Goal: Task Accomplishment & Management: Use online tool/utility

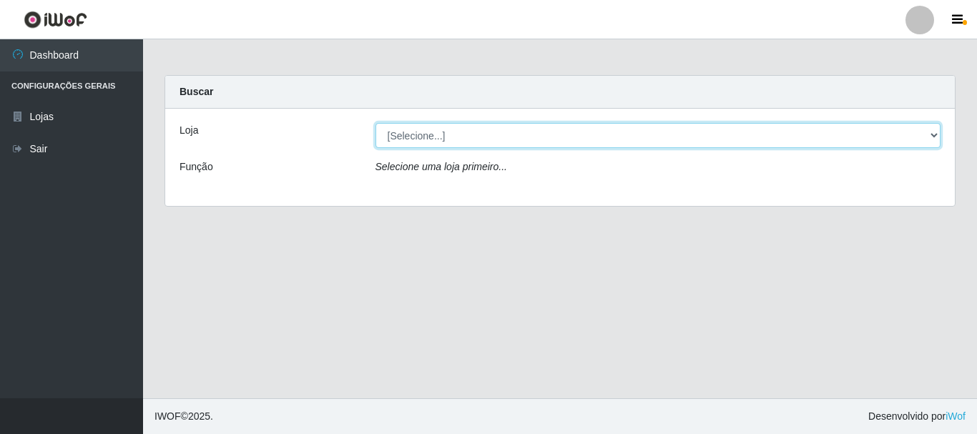
click at [446, 134] on select "[Selecione...] [GEOGRAPHIC_DATA] [GEOGRAPHIC_DATA]" at bounding box center [659, 135] width 566 height 25
select select "64"
click at [376, 123] on select "[Selecione...] [GEOGRAPHIC_DATA] [GEOGRAPHIC_DATA]" at bounding box center [659, 135] width 566 height 25
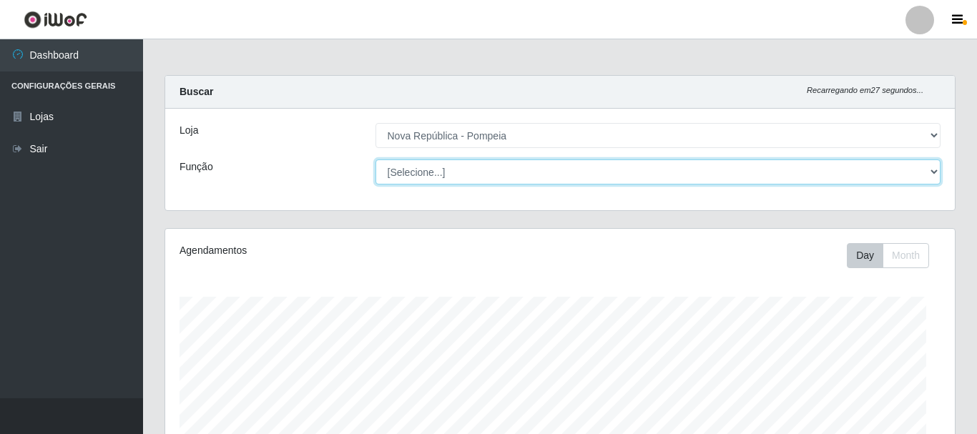
click at [446, 171] on select "[Selecione...] Balconista Operador de Caixa Recepcionista Repositor" at bounding box center [659, 171] width 566 height 25
select select "22"
click at [374, 159] on select "[Selecione...] Balconista Operador de Caixa Recepcionista Repositor" at bounding box center [655, 171] width 563 height 25
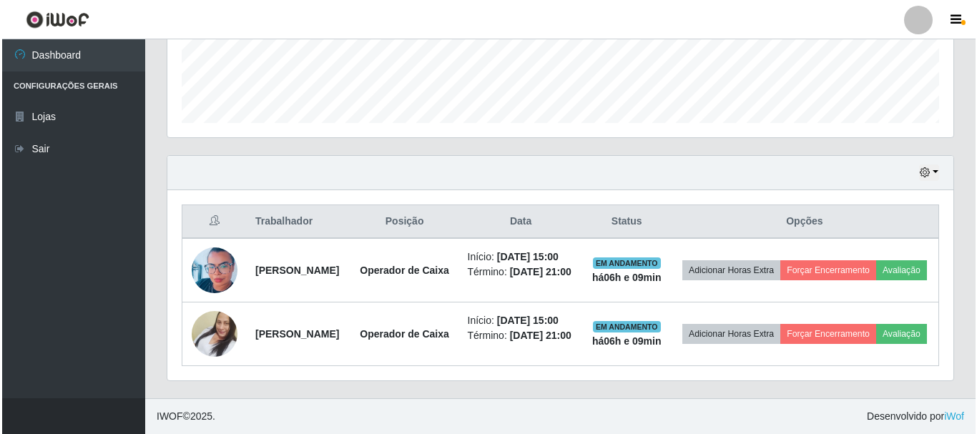
scroll to position [440, 0]
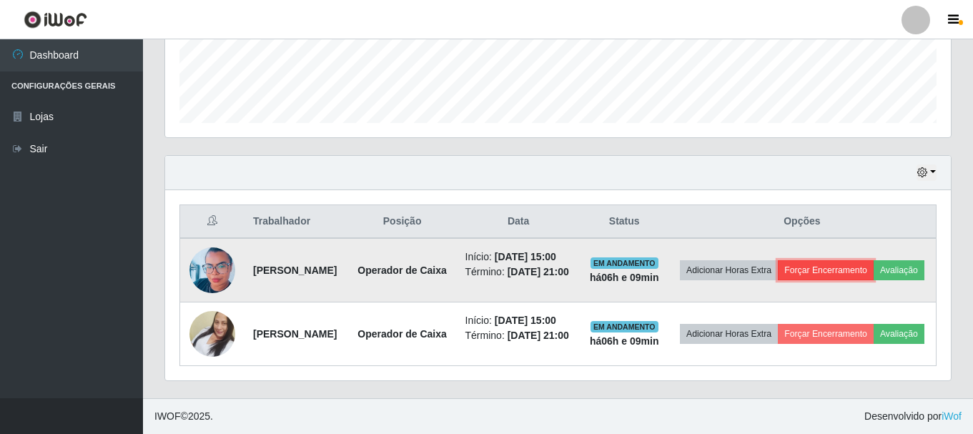
click at [853, 260] on button "Forçar Encerramento" at bounding box center [826, 270] width 96 height 20
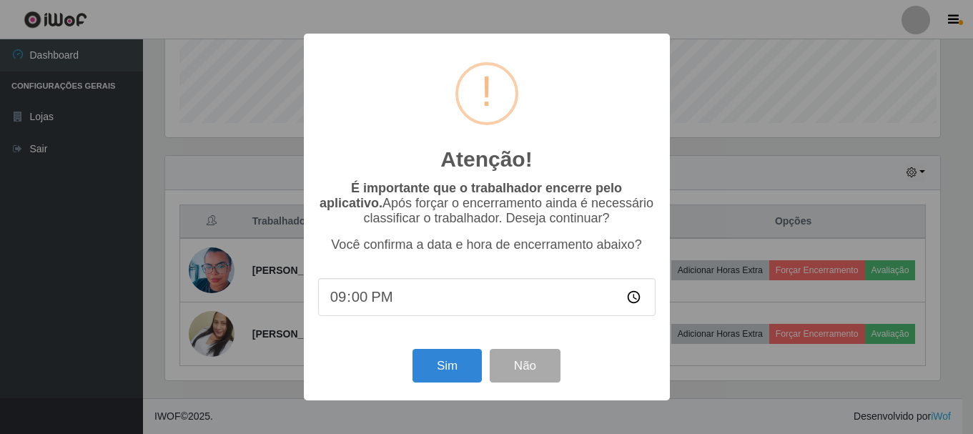
scroll to position [297, 779]
click at [458, 364] on button "Sim" at bounding box center [448, 366] width 69 height 34
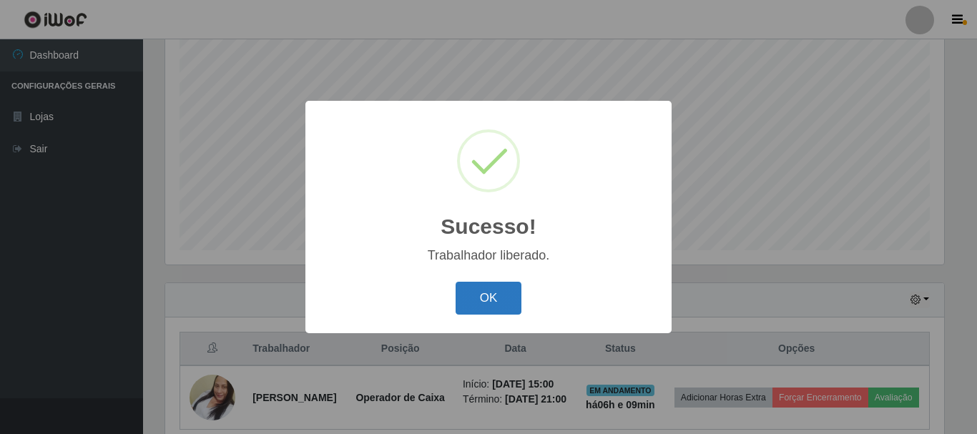
click at [481, 290] on button "OK" at bounding box center [489, 299] width 67 height 34
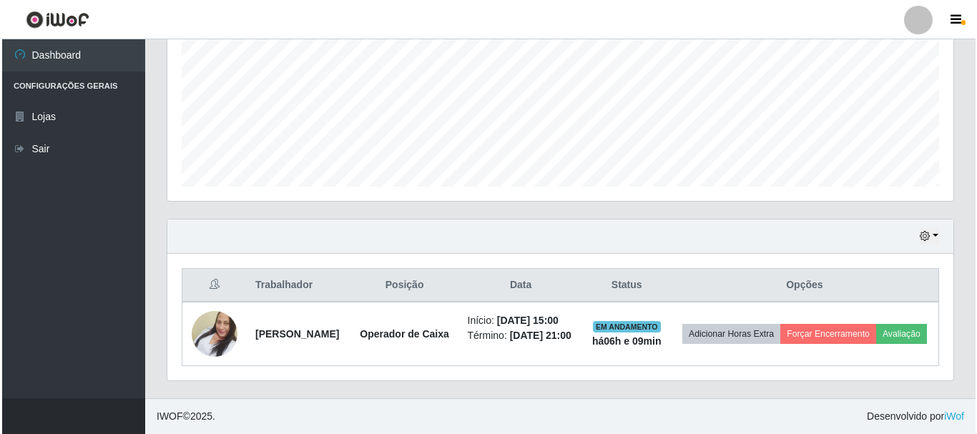
scroll to position [335, 0]
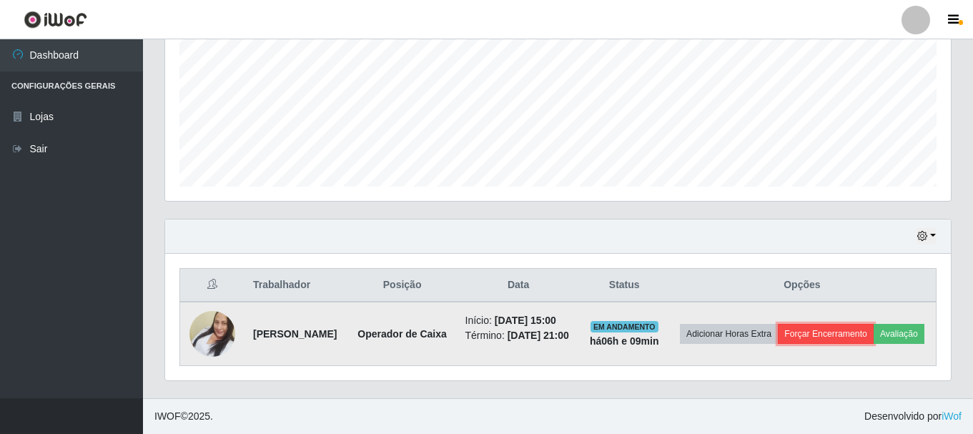
click at [850, 324] on button "Forçar Encerramento" at bounding box center [826, 334] width 96 height 20
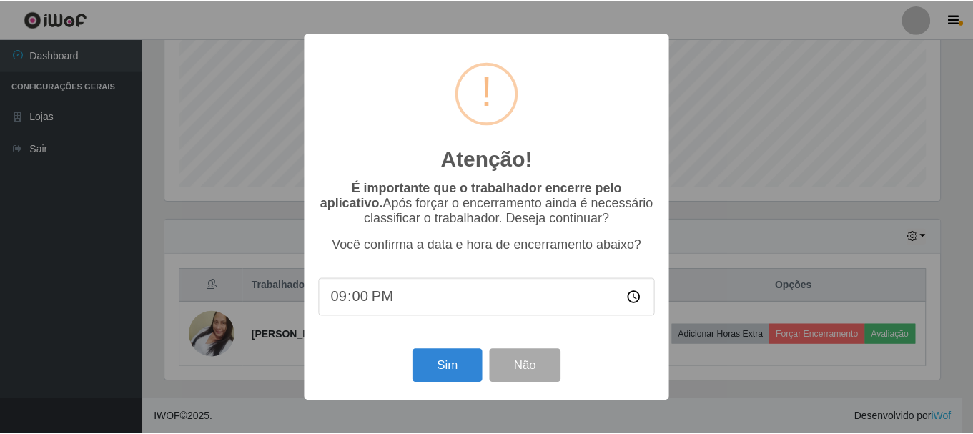
scroll to position [297, 779]
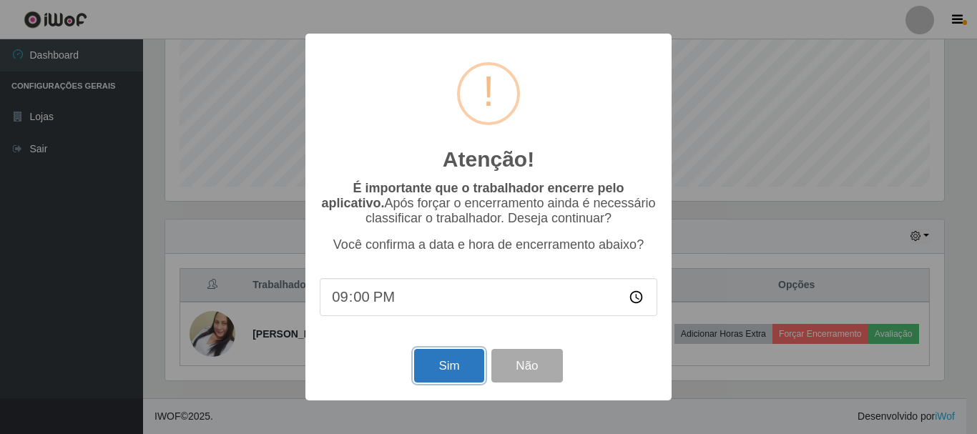
click at [445, 365] on button "Sim" at bounding box center [448, 366] width 69 height 34
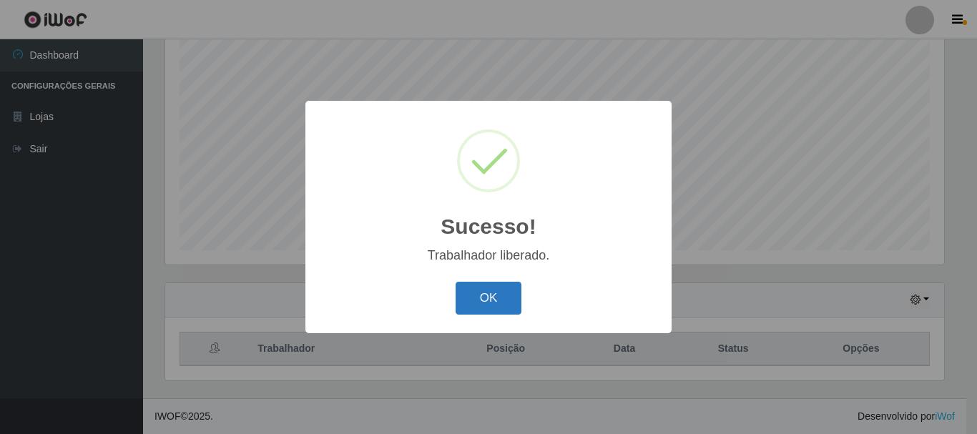
click at [484, 297] on button "OK" at bounding box center [489, 299] width 67 height 34
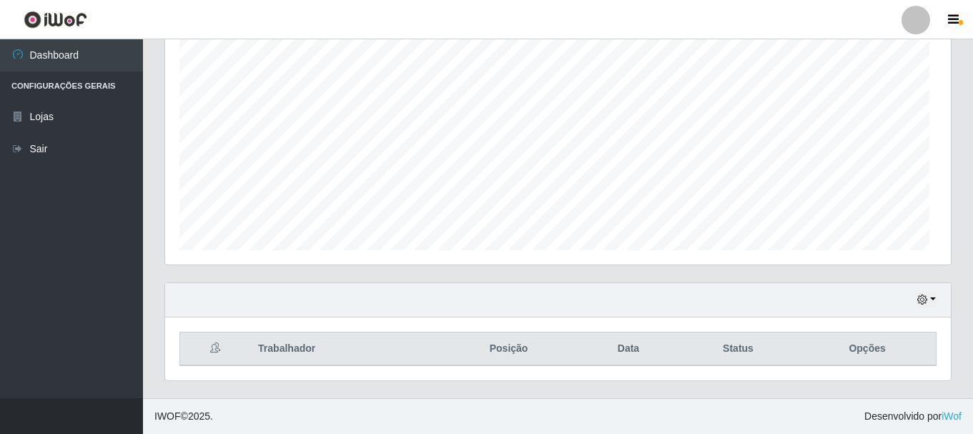
scroll to position [297, 786]
